Goal: Information Seeking & Learning: Learn about a topic

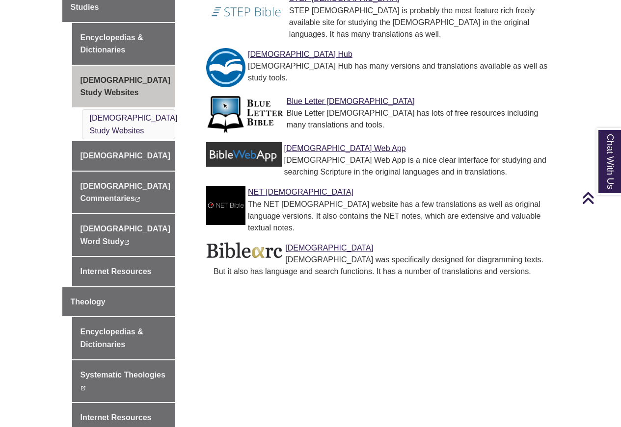
scroll to position [412, 0]
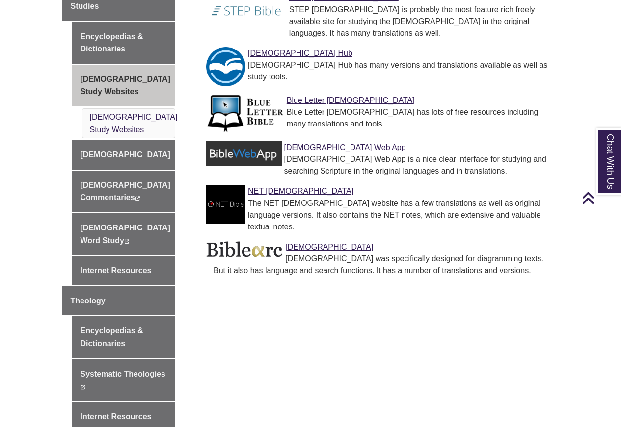
click at [589, 215] on html "Skip to Main Content Library Hours: 12:00pm – 5:00pm Research Desk: 1:00pm – 4:…" at bounding box center [310, 178] width 621 height 1181
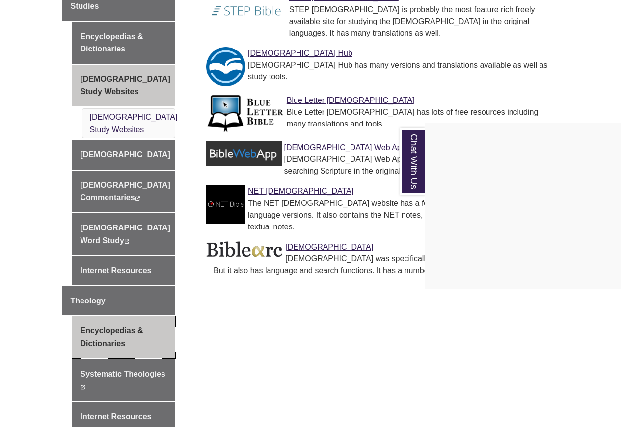
click at [129, 278] on div "Chat With Us" at bounding box center [310, 213] width 621 height 427
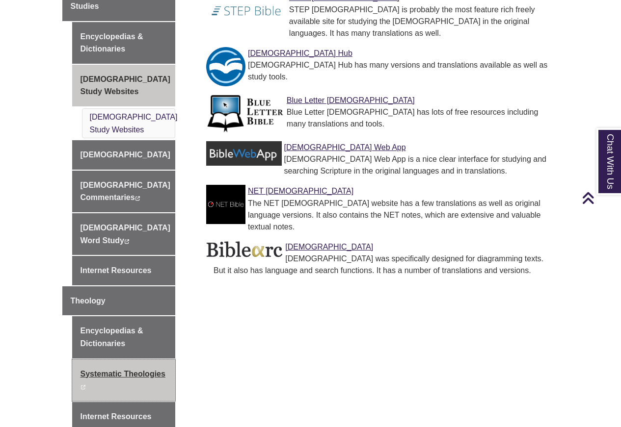
click at [145, 360] on link "Systematic Theologies This link opens in a new window This link opens in a new …" at bounding box center [124, 381] width 104 height 42
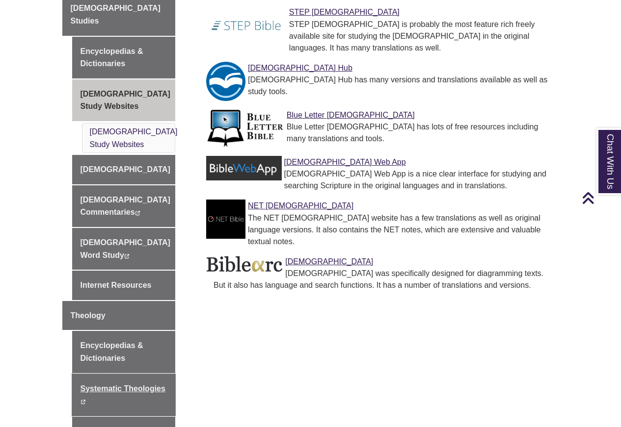
scroll to position [407, 0]
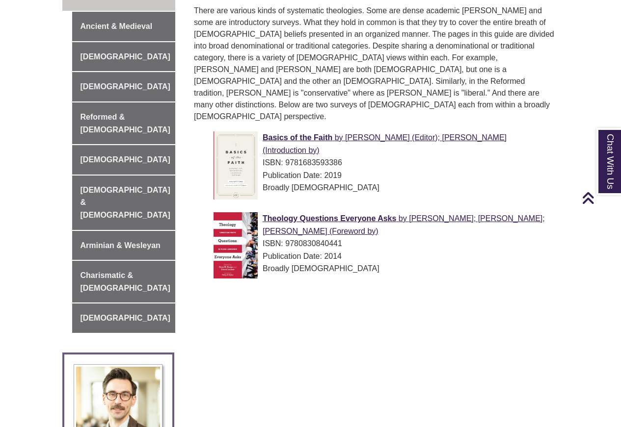
scroll to position [326, 0]
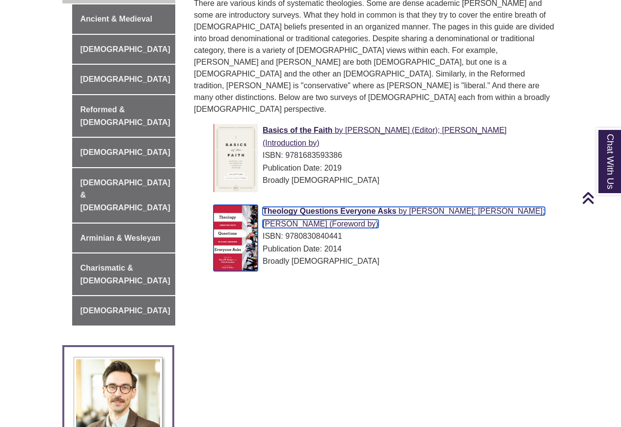
click at [327, 207] on span "Theology Questions Everyone Asks" at bounding box center [328, 211] width 133 height 8
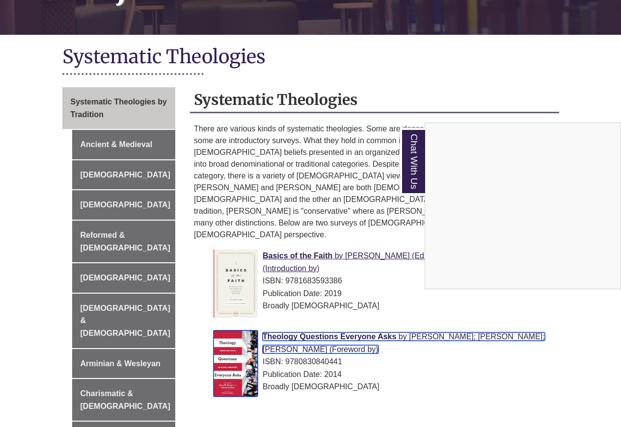
scroll to position [194, 0]
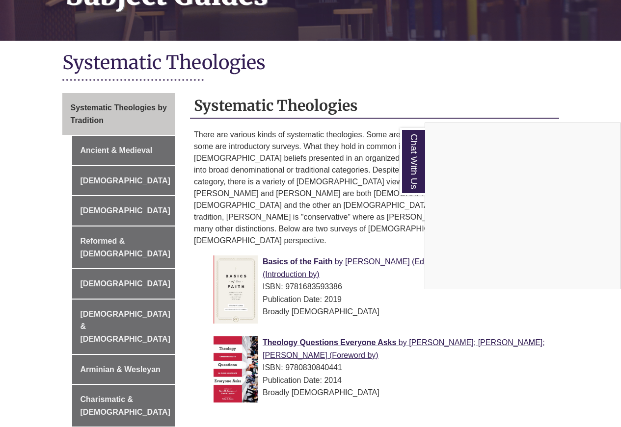
click at [113, 137] on div "Chat With Us" at bounding box center [310, 213] width 621 height 427
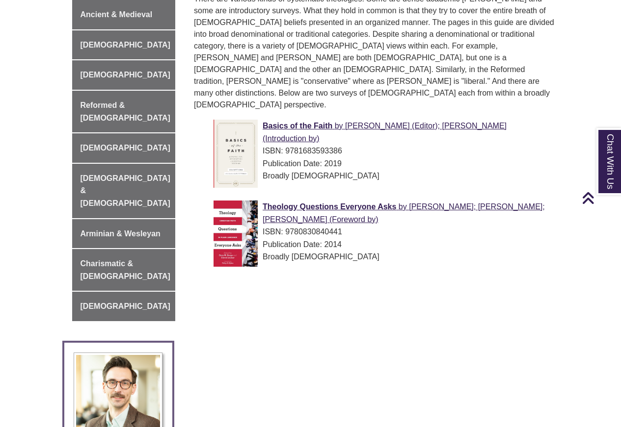
scroll to position [333, 0]
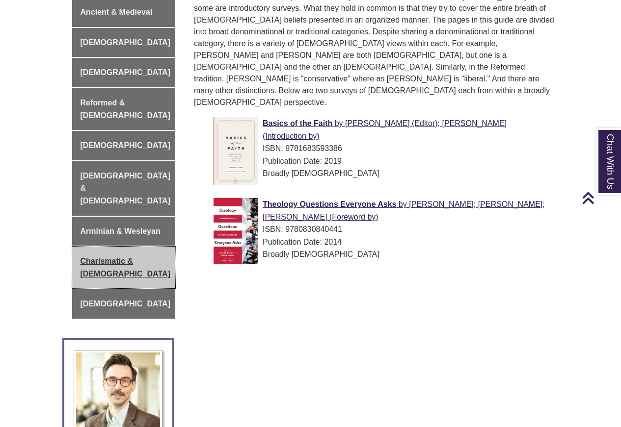
click at [82, 247] on link "Charismatic & [DEMOGRAPHIC_DATA]" at bounding box center [124, 268] width 104 height 42
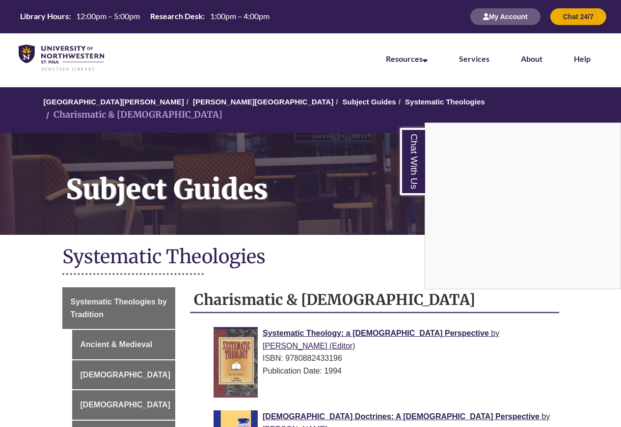
click at [102, 332] on div "Chat With Us" at bounding box center [310, 213] width 621 height 427
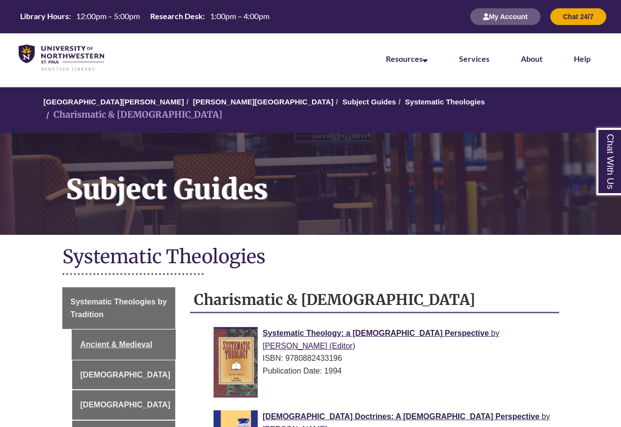
click at [102, 332] on link "Ancient & Medieval" at bounding box center [124, 344] width 104 height 29
